Goal: Transaction & Acquisition: Subscribe to service/newsletter

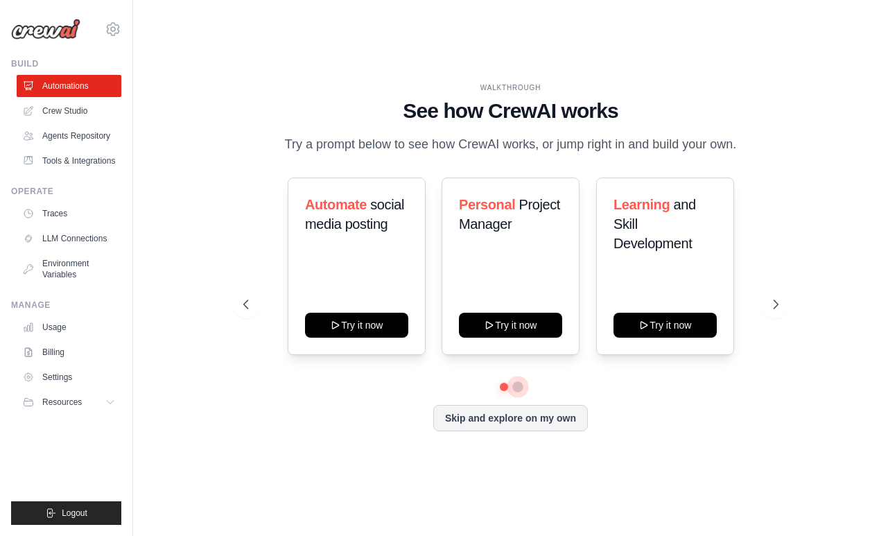
click at [518, 390] on button at bounding box center [518, 386] width 11 height 11
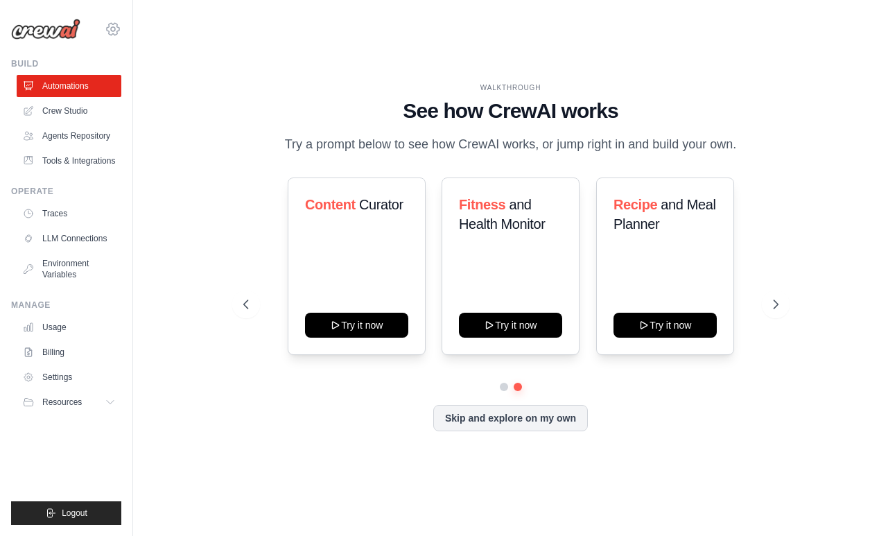
click at [115, 28] on icon at bounding box center [113, 29] width 4 height 4
click at [118, 36] on div "[EMAIL_ADDRESS][DOMAIN_NAME] Settings" at bounding box center [66, 22] width 110 height 44
click at [58, 375] on link "Settings" at bounding box center [70, 377] width 105 height 22
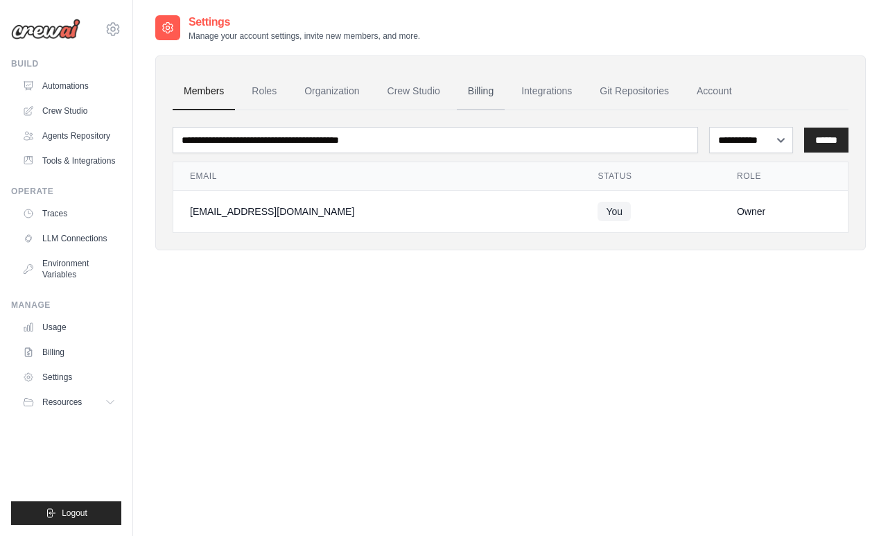
click at [476, 87] on link "Billing" at bounding box center [481, 91] width 48 height 37
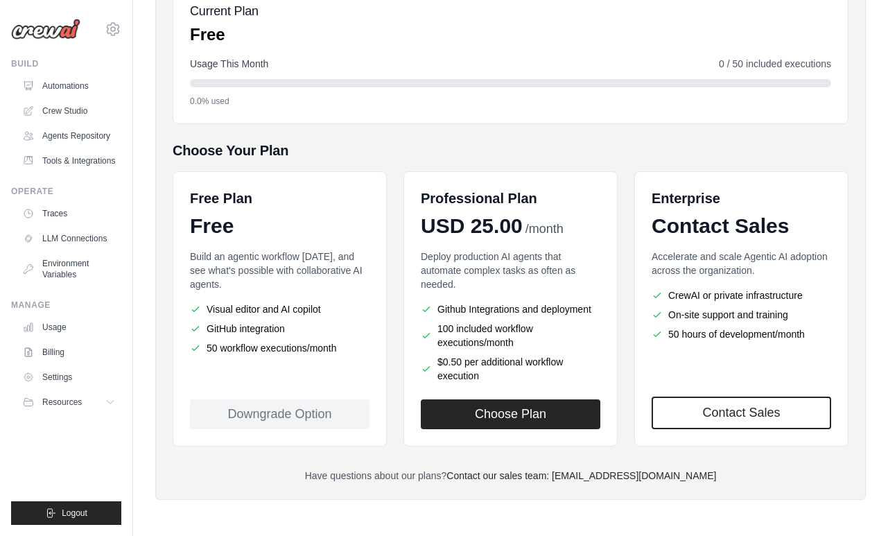
scroll to position [176, 0]
click at [497, 414] on button "Choose Plan" at bounding box center [511, 414] width 180 height 30
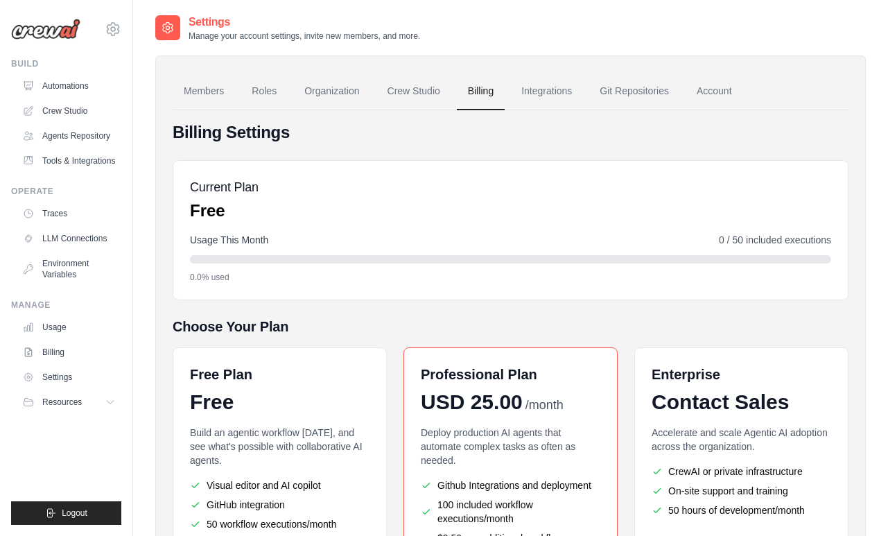
scroll to position [0, 0]
